Goal: Information Seeking & Learning: Learn about a topic

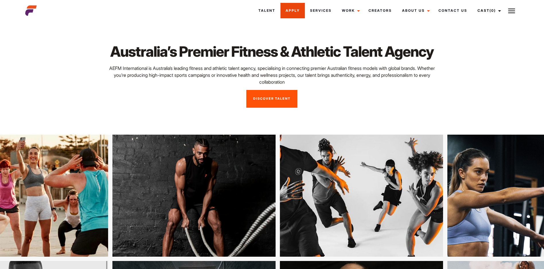
click at [292, 11] on link "Apply" at bounding box center [292, 10] width 24 height 15
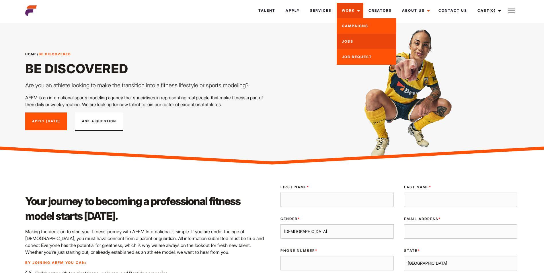
click at [364, 42] on link "Jobs" at bounding box center [367, 41] width 60 height 15
